Goal: Task Accomplishment & Management: Manage account settings

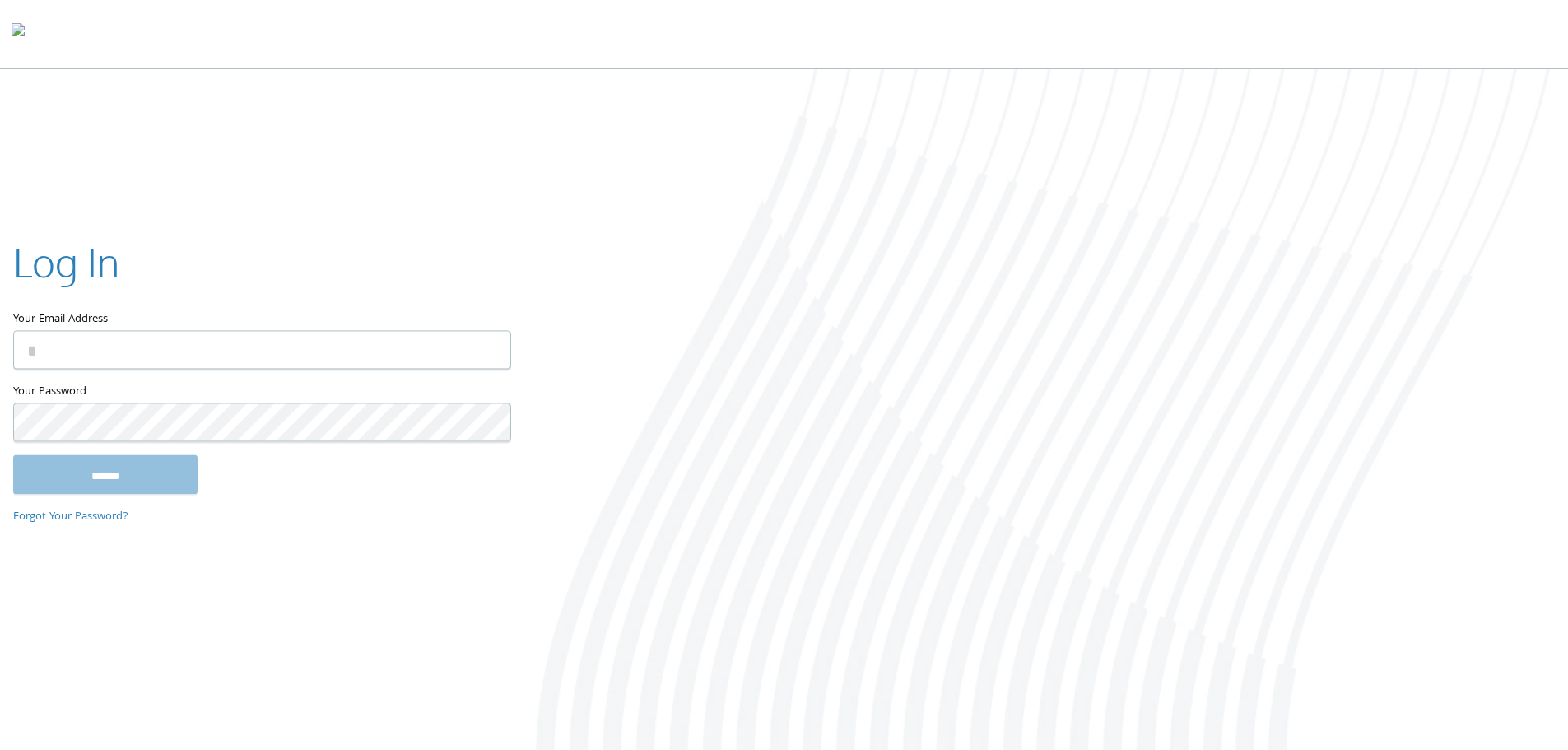
click at [131, 354] on input "Your Email Address" at bounding box center [262, 349] width 498 height 38
click at [131, 353] on input "Your Email Address" at bounding box center [262, 349] width 498 height 38
click at [117, 361] on input "Your Email Address" at bounding box center [262, 349] width 498 height 38
click at [202, 361] on input "Your Email Address" at bounding box center [262, 349] width 498 height 38
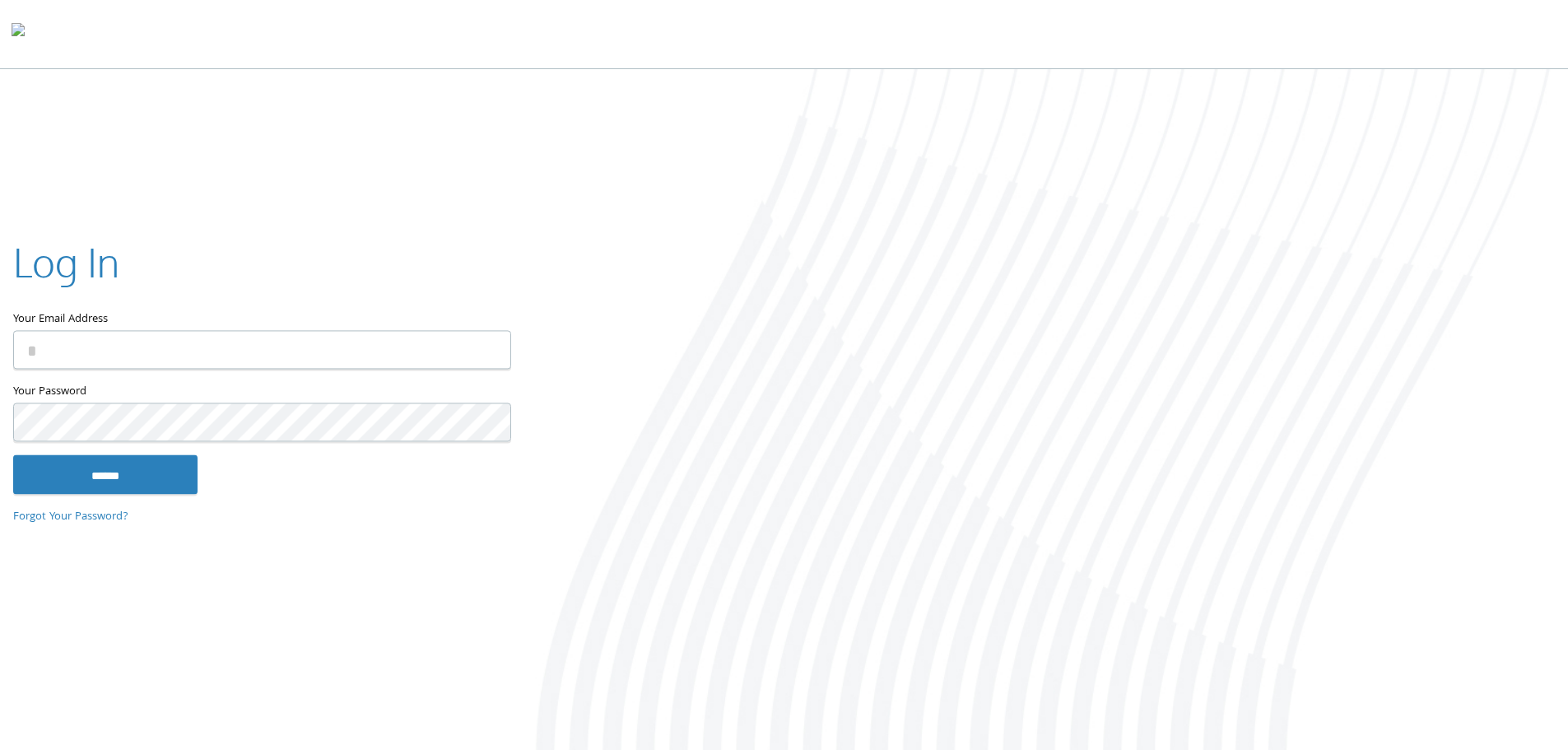
click at [0, 749] on com-1password-button at bounding box center [0, 753] width 0 height 0
click at [360, 349] on input "Your Email Address" at bounding box center [262, 349] width 498 height 38
click at [478, 358] on input "Your Email Address" at bounding box center [262, 349] width 498 height 38
click at [0, 749] on com-1password-button at bounding box center [0, 753] width 0 height 0
type input "**********"
